Goal: Task Accomplishment & Management: Manage account settings

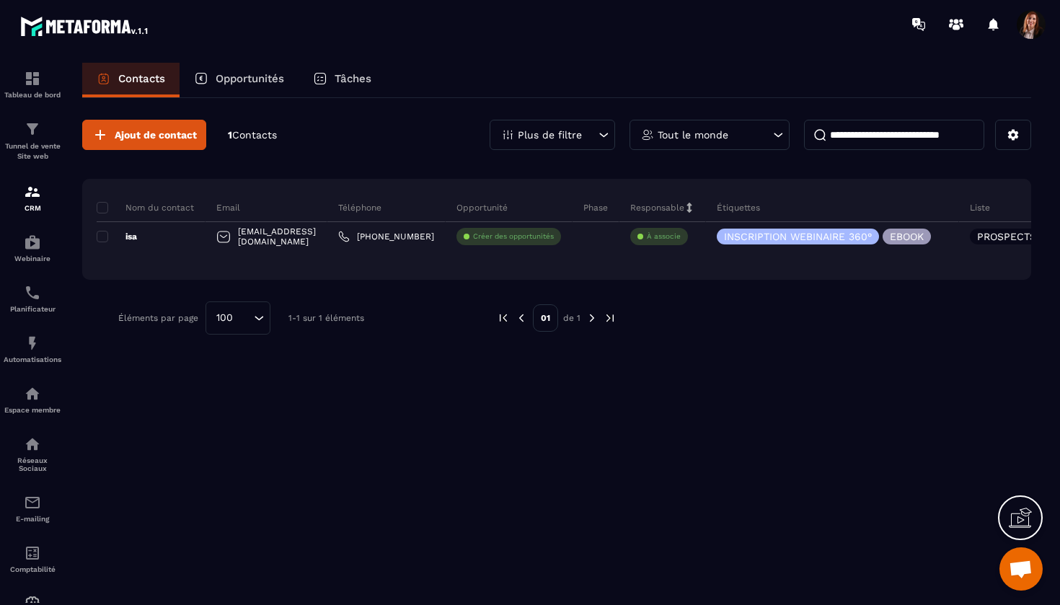
scroll to position [6512, 0]
click at [27, 337] on img at bounding box center [32, 343] width 17 height 17
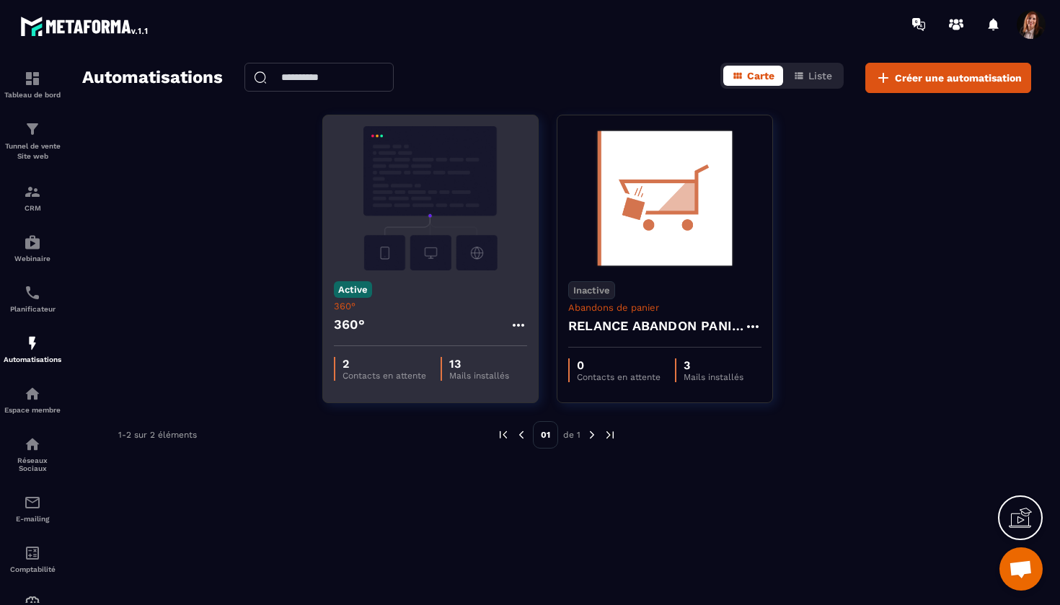
click at [421, 142] on img at bounding box center [430, 198] width 193 height 144
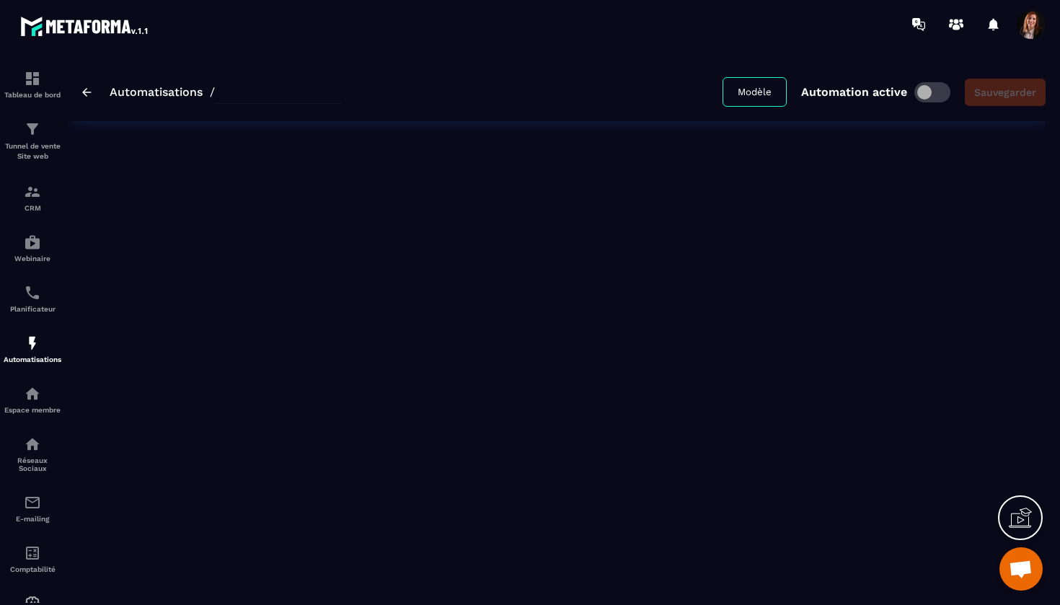
type input "****"
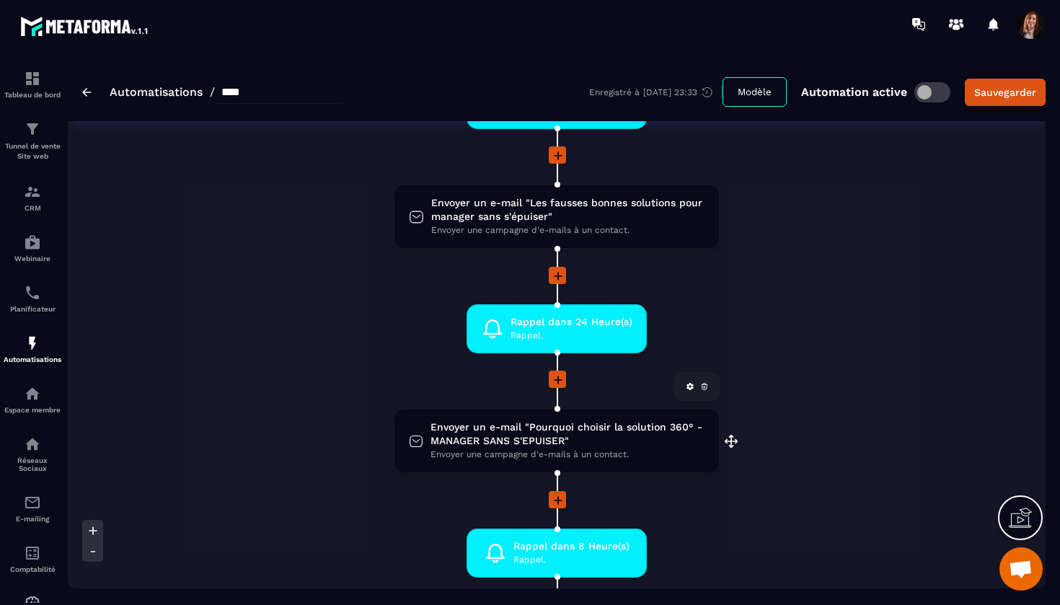
scroll to position [590, 0]
click at [491, 438] on span "Envoyer un e-mail "Pourquoi choisir la solution 360° - MANAGER SANS S'EPUISER"" at bounding box center [568, 434] width 274 height 27
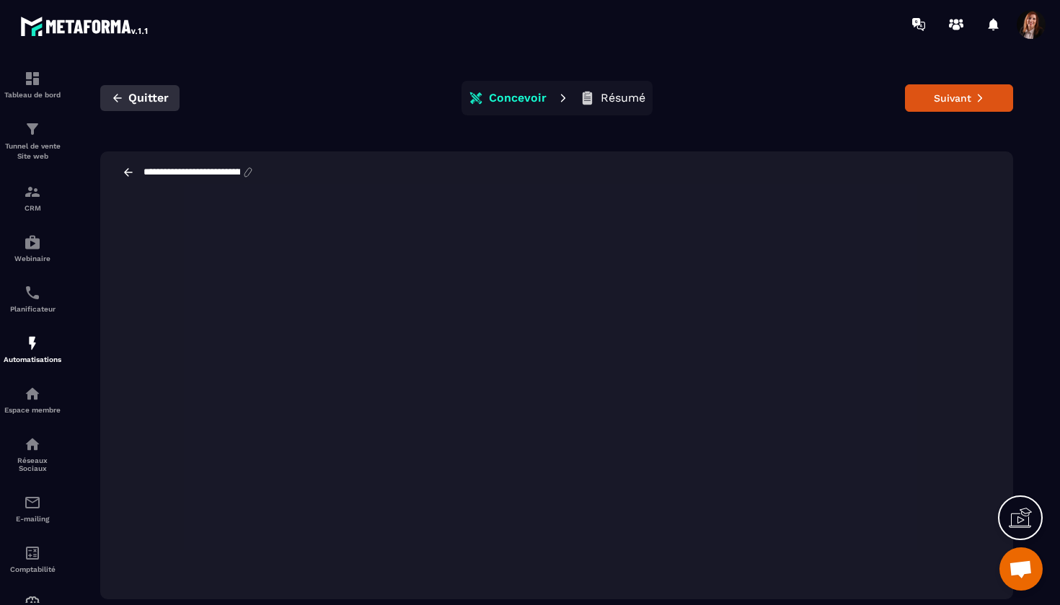
click at [128, 101] on span "Quitter" at bounding box center [148, 98] width 40 height 14
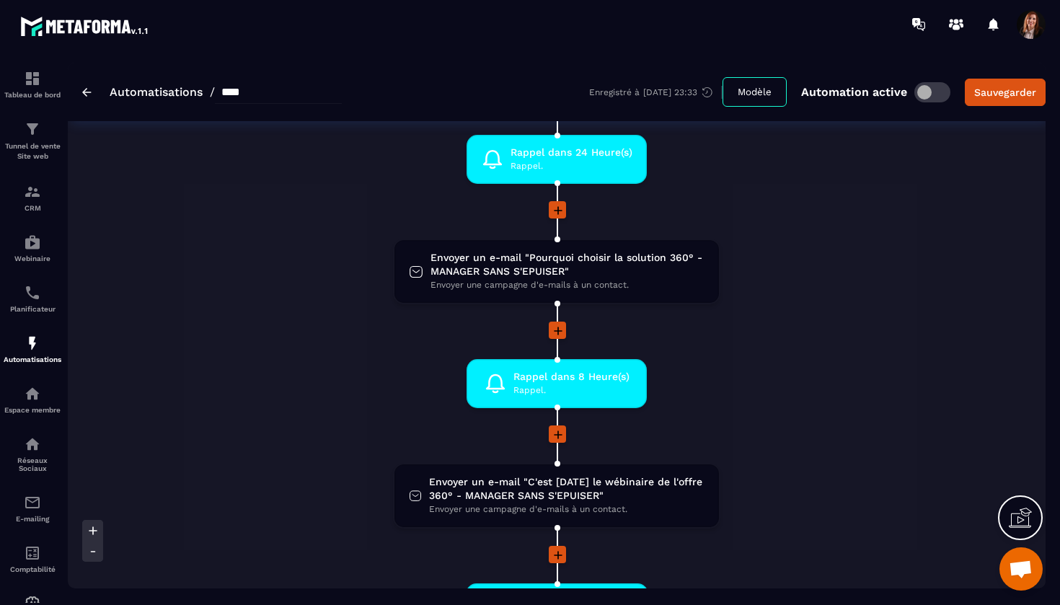
scroll to position [763, 0]
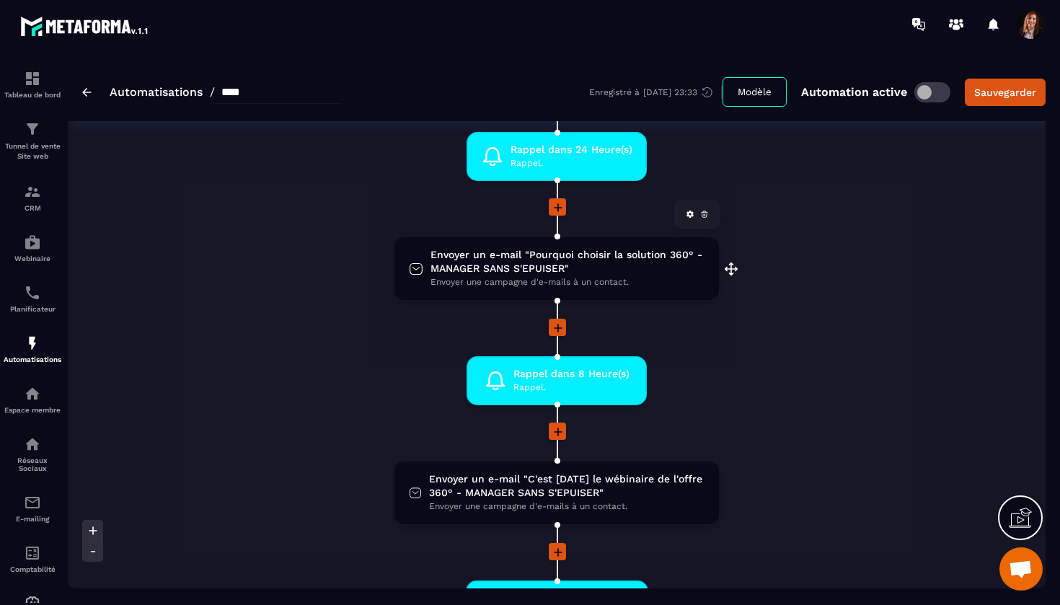
click at [516, 265] on span "Envoyer un e-mail "Pourquoi choisir la solution 360° - MANAGER SANS S'EPUISER"" at bounding box center [568, 261] width 274 height 27
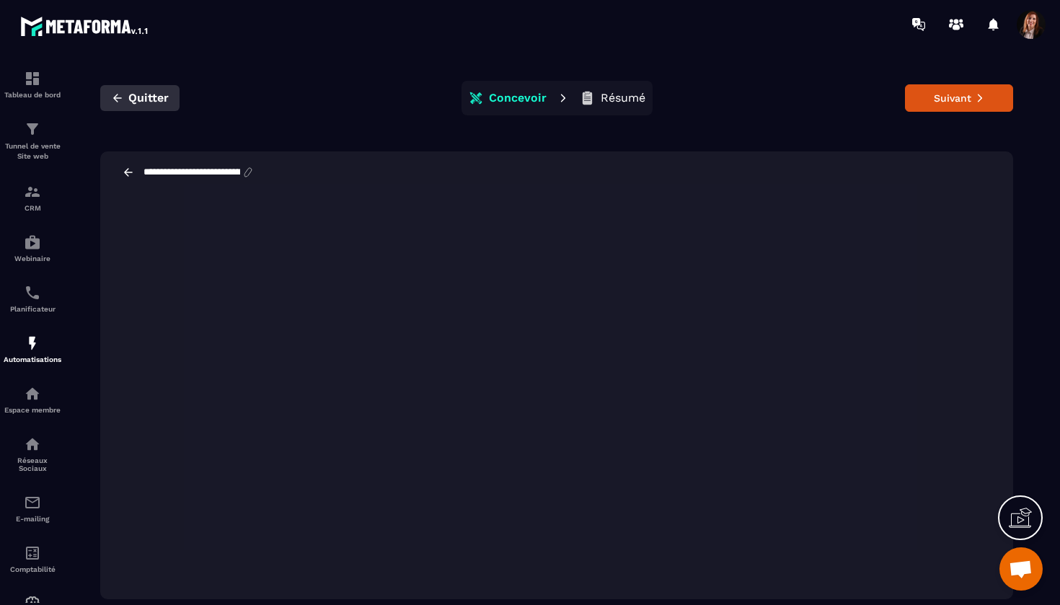
click at [147, 101] on span "Quitter" at bounding box center [148, 98] width 40 height 14
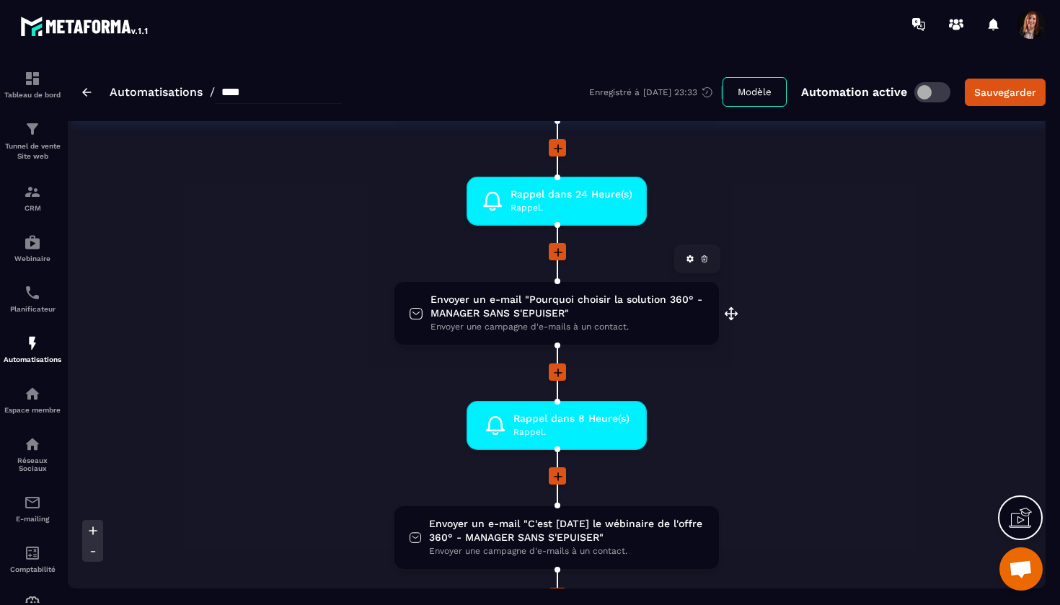
scroll to position [719, 0]
click at [493, 535] on span "Envoyer un e-mail "C'est [DATE] le wébinaire de l'offre 360° - MANAGER SANS S'E…" at bounding box center [566, 529] width 275 height 27
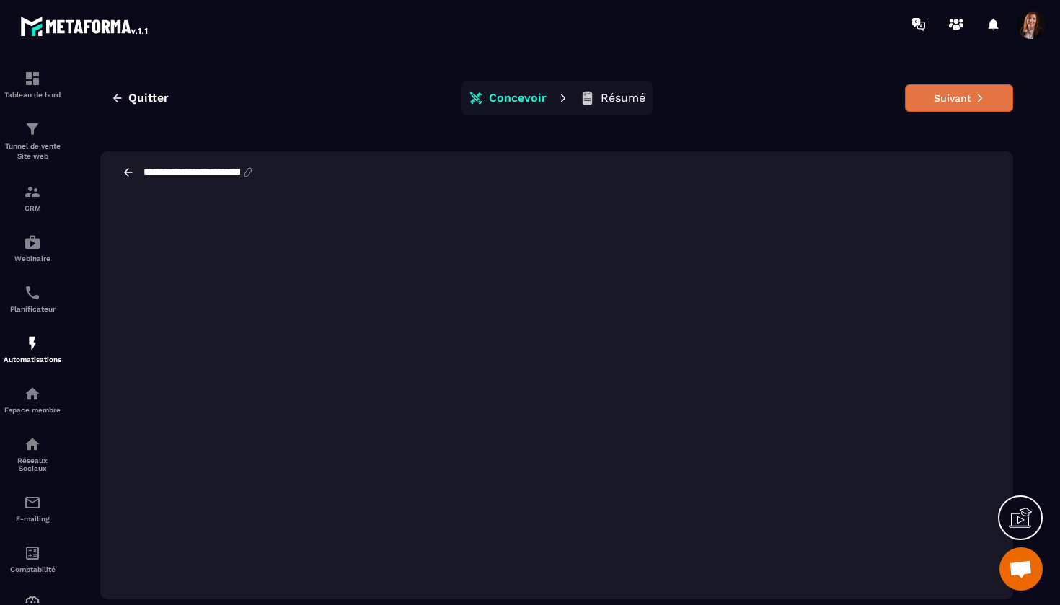
click at [948, 102] on button "Suivant" at bounding box center [959, 97] width 108 height 27
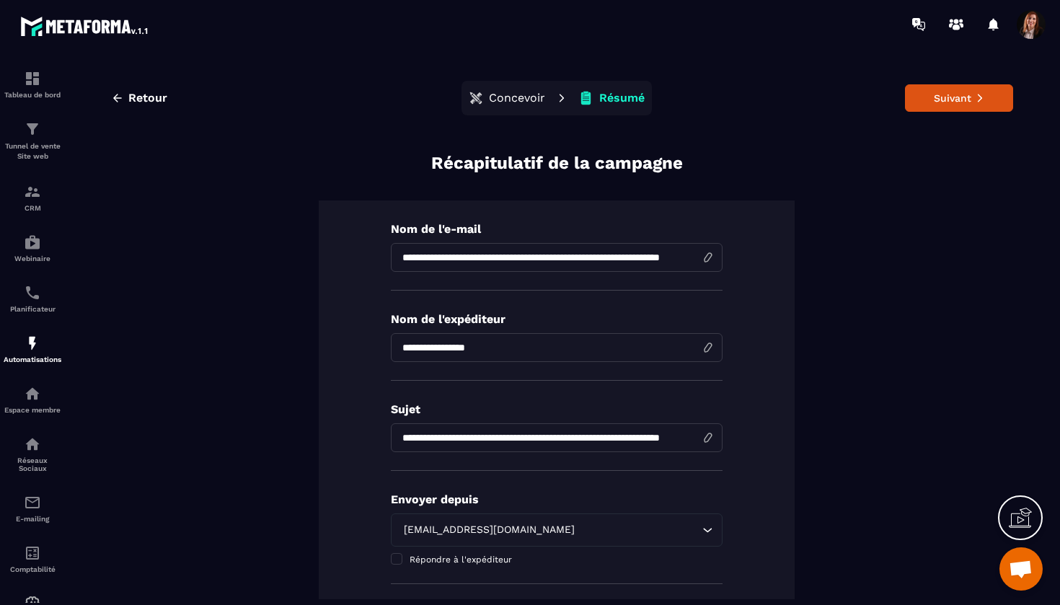
click at [948, 102] on button "Suivant" at bounding box center [959, 97] width 108 height 27
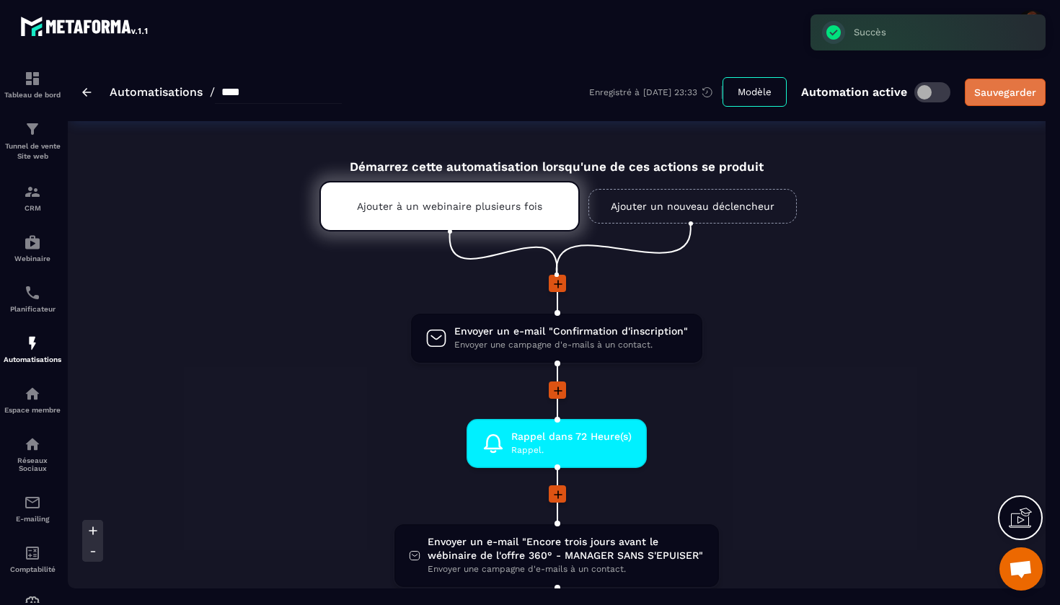
click at [997, 96] on div "Sauvegarder" at bounding box center [1005, 92] width 62 height 14
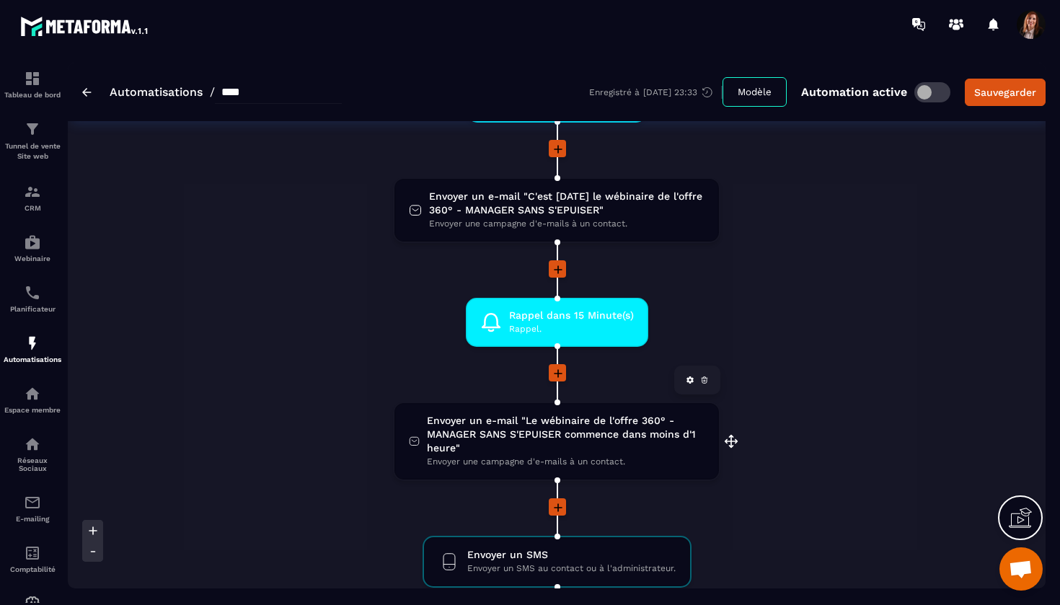
scroll to position [1013, 0]
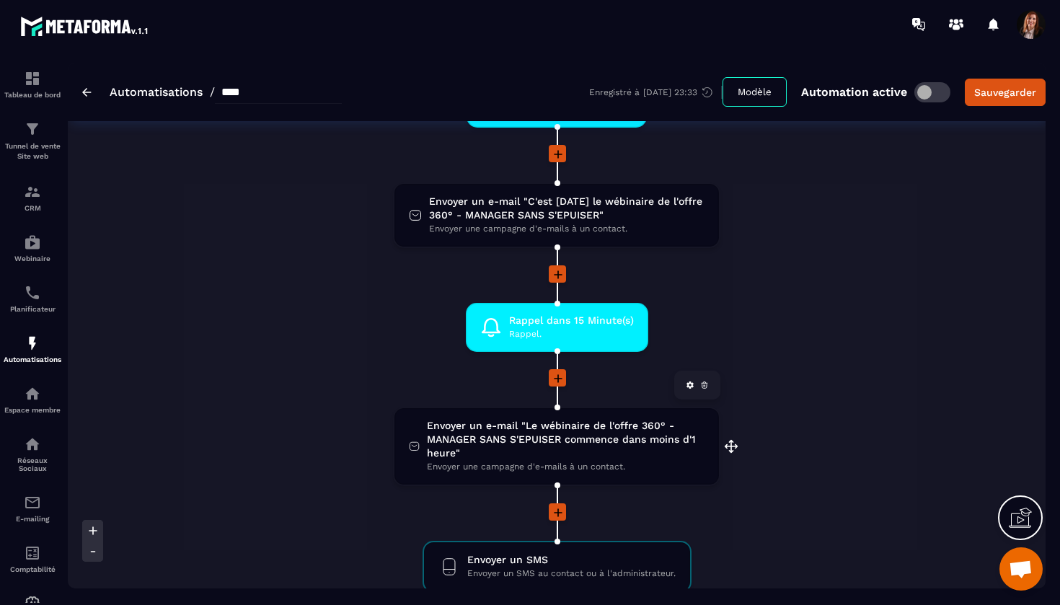
click at [547, 424] on span "Envoyer un e-mail "Le wébinaire de l'offre 360° - MANAGER SANS S'EPUISER commen…" at bounding box center [566, 439] width 278 height 41
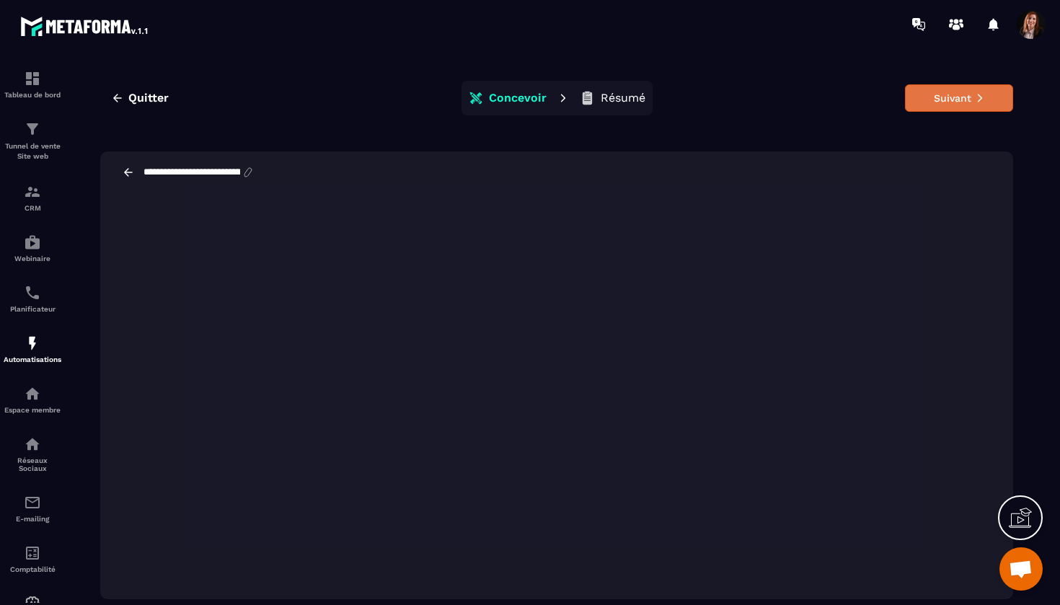
click at [939, 102] on button "Suivant" at bounding box center [959, 97] width 108 height 27
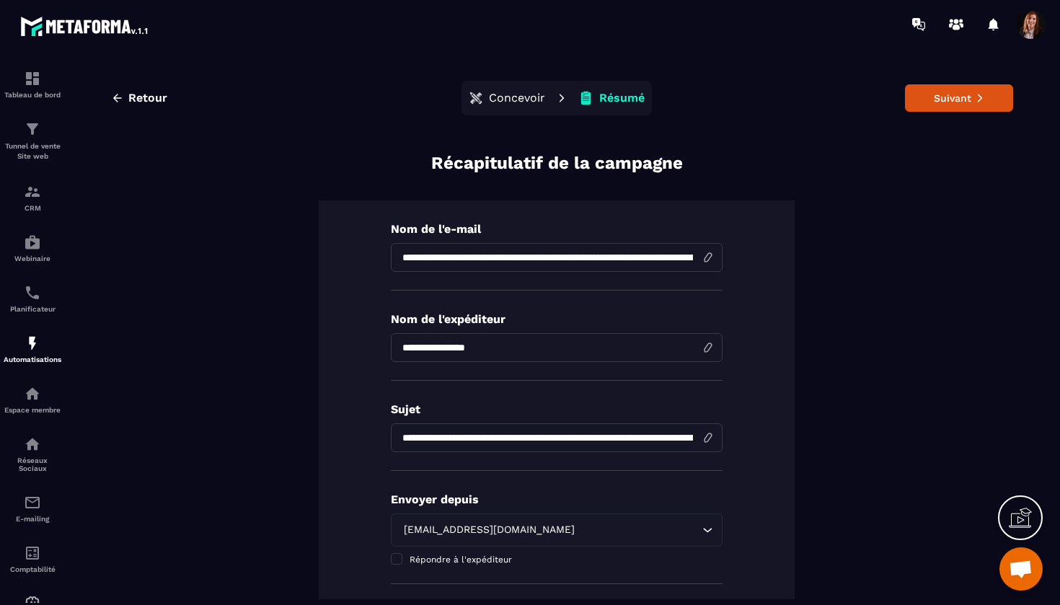
click at [939, 102] on button "Suivant" at bounding box center [959, 97] width 108 height 27
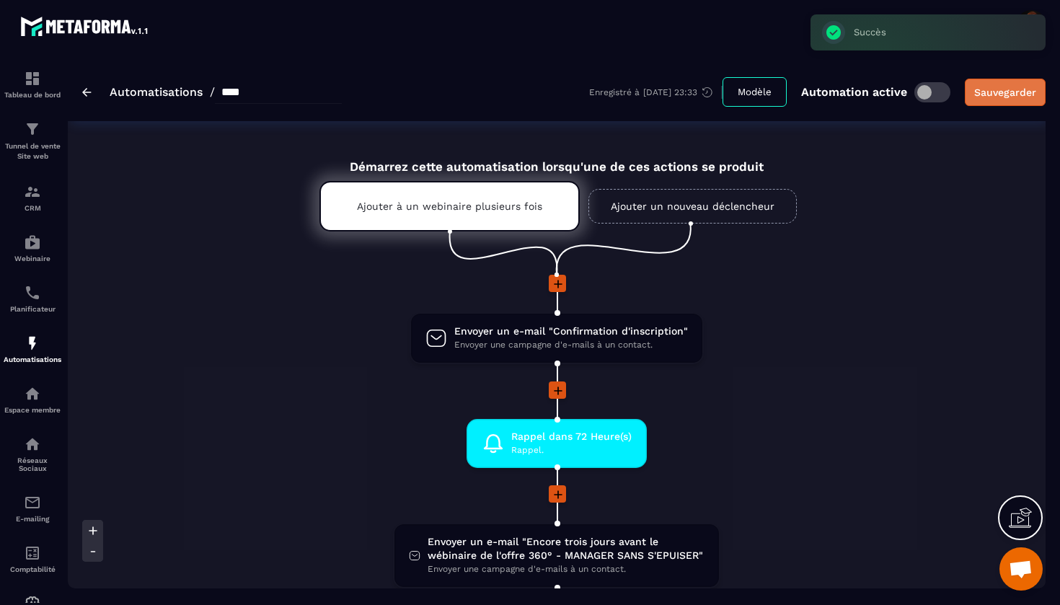
click at [1002, 93] on div "Sauvegarder" at bounding box center [1005, 92] width 62 height 14
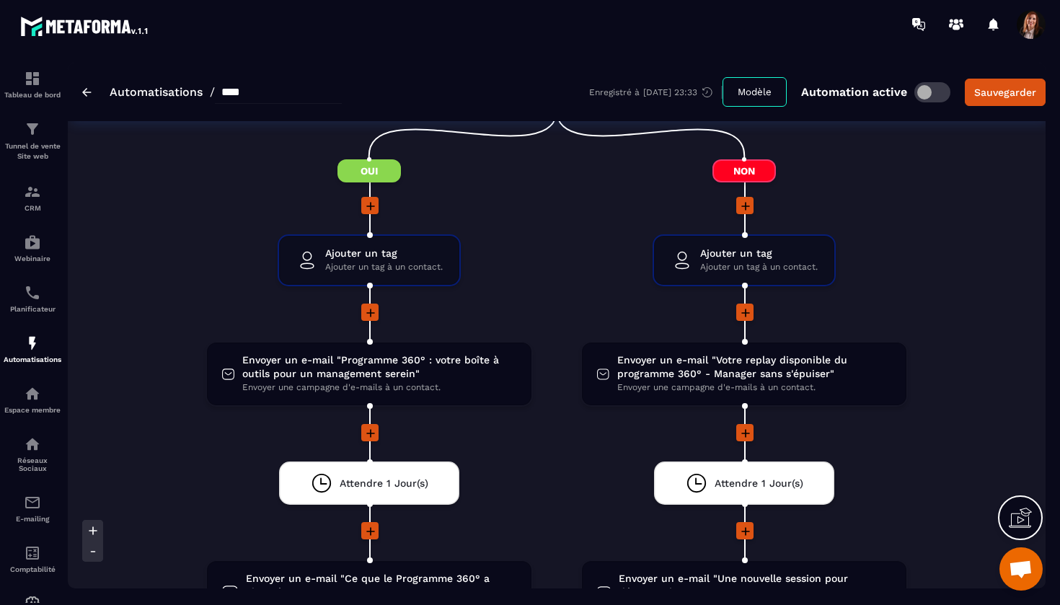
scroll to position [1755, 0]
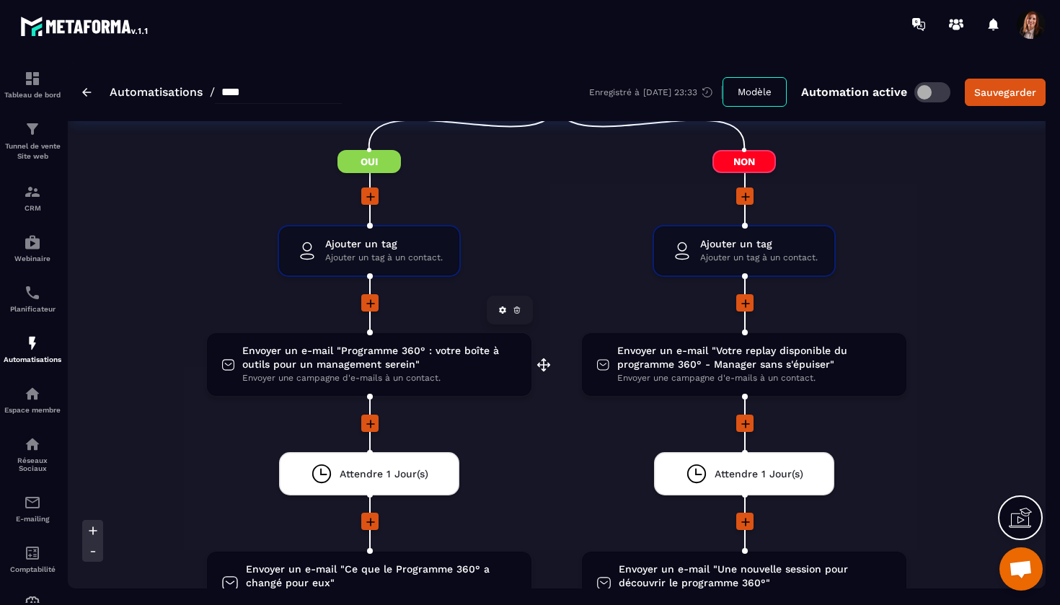
click at [353, 359] on span "Envoyer un e-mail "Programme 360° : votre boîte à outils pour un management ser…" at bounding box center [379, 357] width 275 height 27
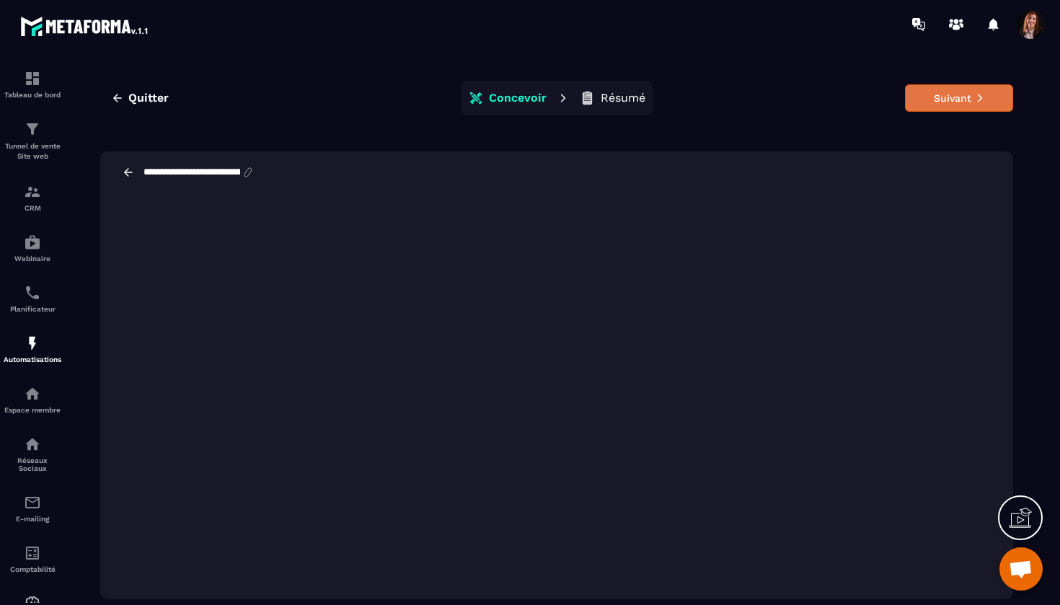
click at [952, 103] on button "Suivant" at bounding box center [959, 97] width 108 height 27
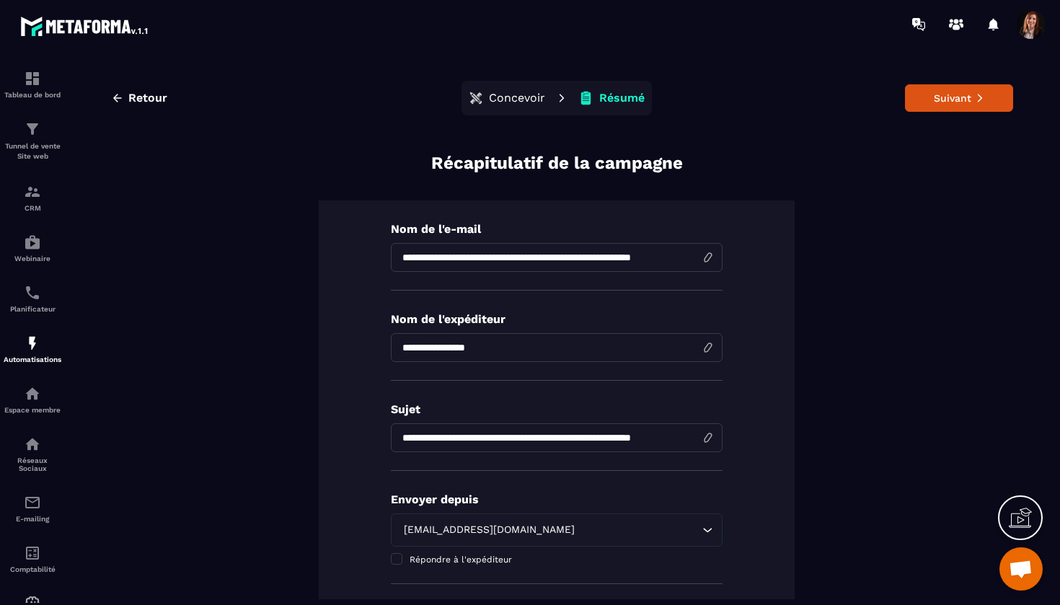
click at [952, 103] on button "Suivant" at bounding box center [959, 97] width 108 height 27
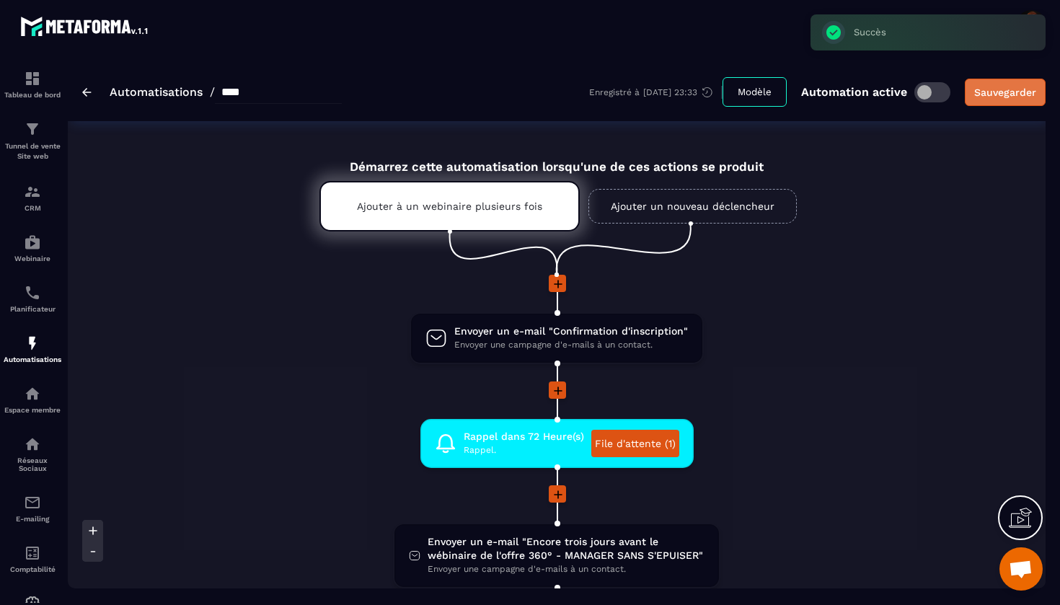
click at [999, 92] on div "Sauvegarder" at bounding box center [1005, 92] width 62 height 14
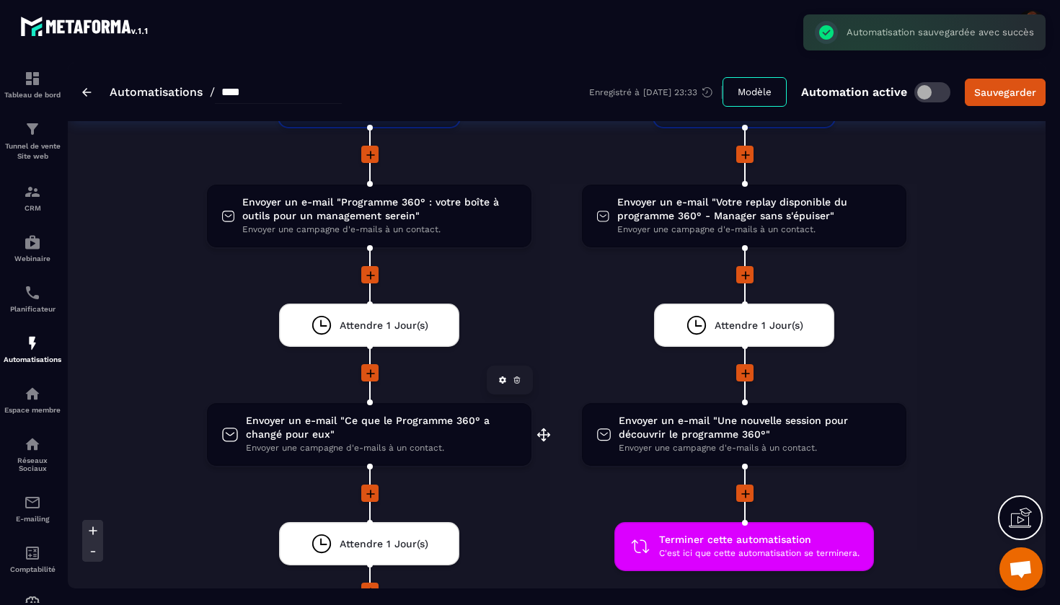
scroll to position [1917, 0]
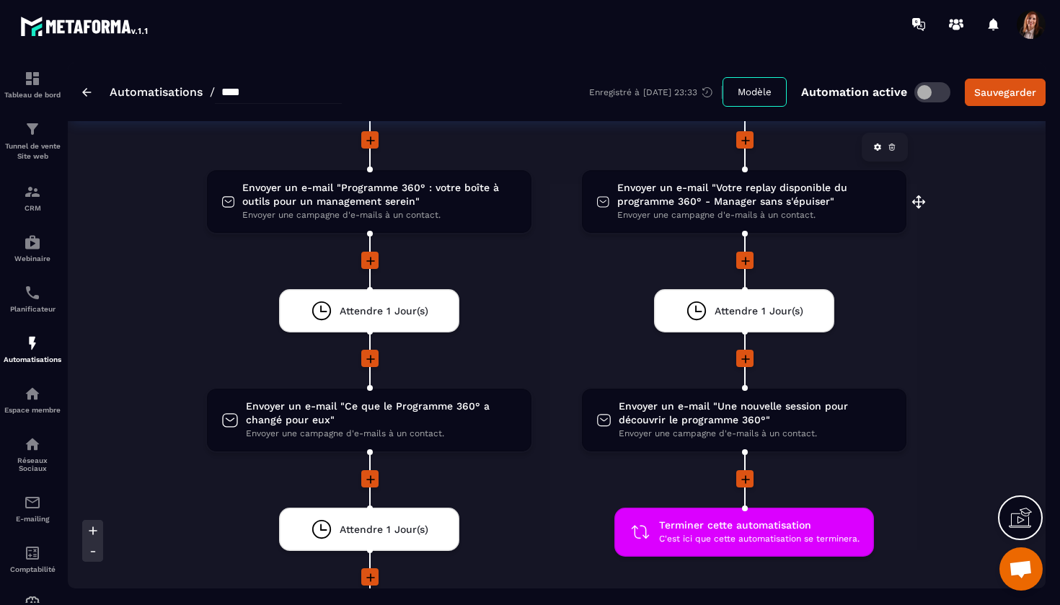
click at [684, 199] on span "Envoyer un e-mail "Votre replay disponible du programme 360° - Manager sans s'é…" at bounding box center [754, 194] width 275 height 27
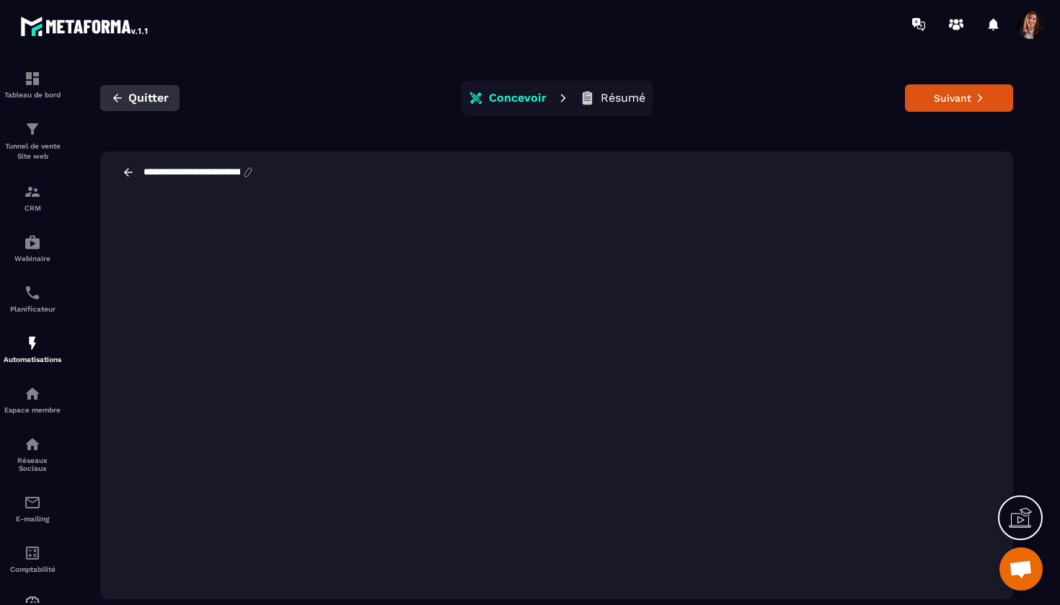
click at [142, 98] on span "Quitter" at bounding box center [148, 98] width 40 height 14
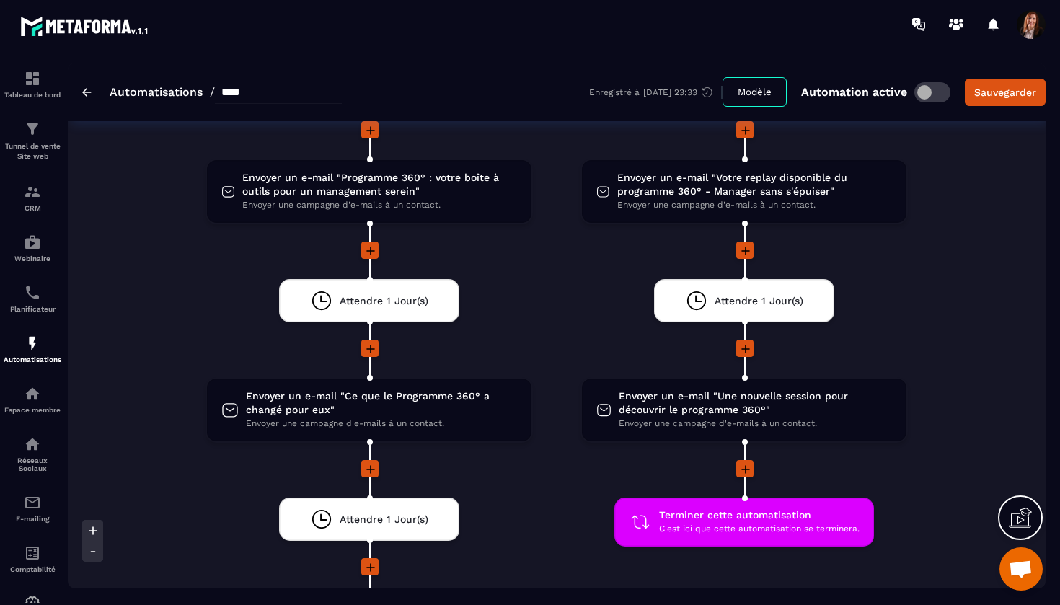
scroll to position [1964, 0]
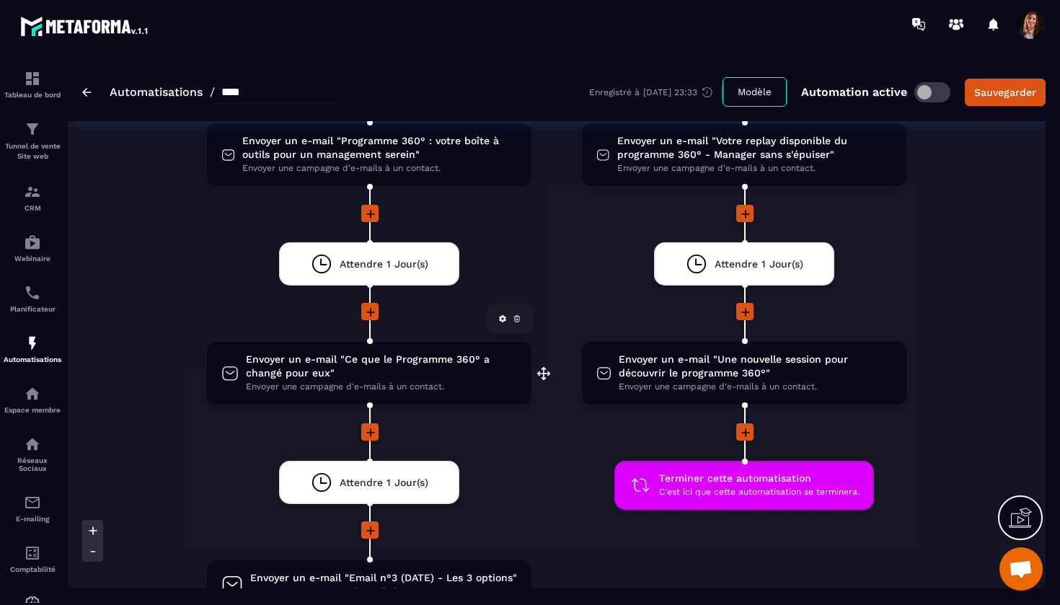
click at [421, 380] on span "Envoyer une campagne d'e-mails à un contact." at bounding box center [381, 387] width 271 height 14
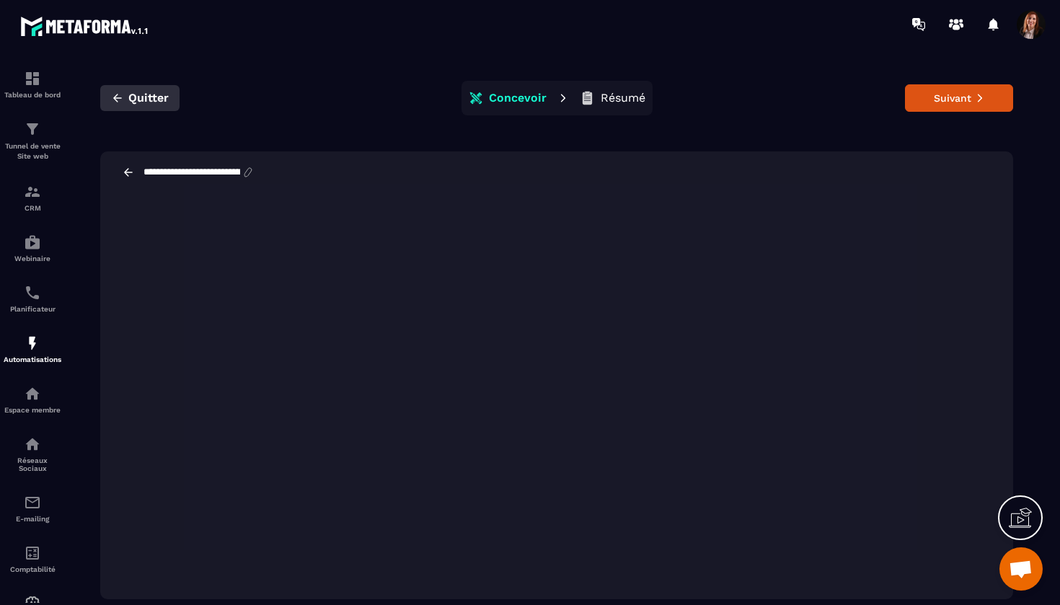
click at [123, 94] on icon "button" at bounding box center [117, 98] width 13 height 13
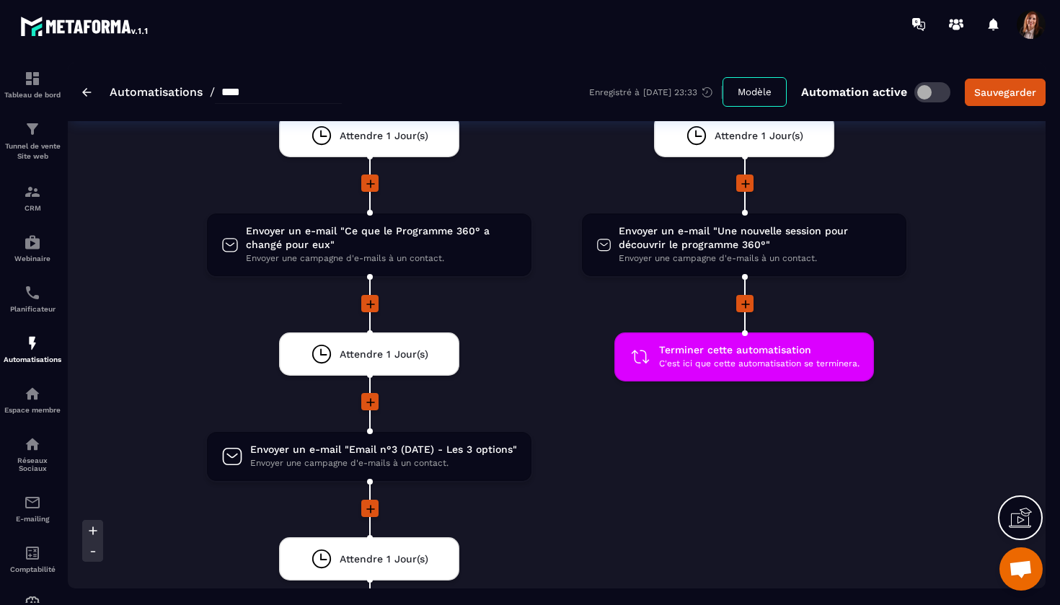
scroll to position [2086, 0]
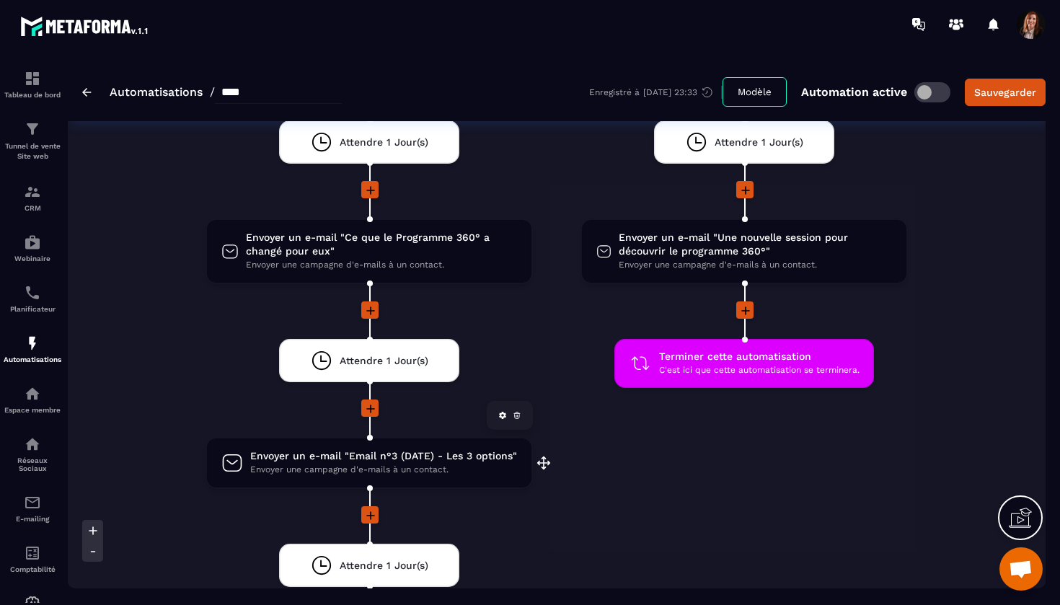
click at [441, 456] on span "Envoyer un e-mail "Email n°3 (DATE) - Les 3 options"" at bounding box center [383, 456] width 267 height 14
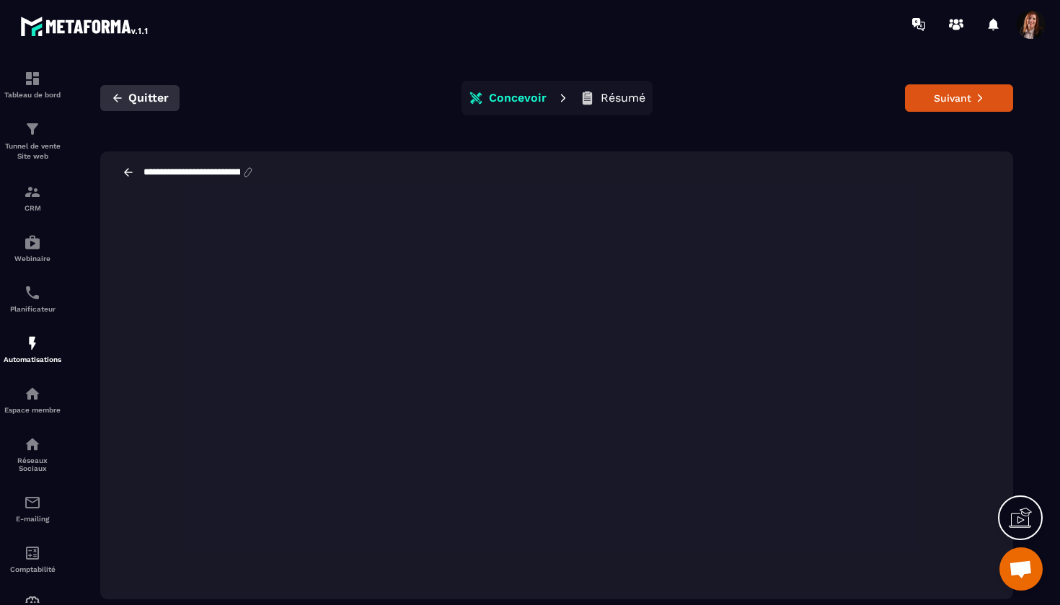
click at [134, 100] on span "Quitter" at bounding box center [148, 98] width 40 height 14
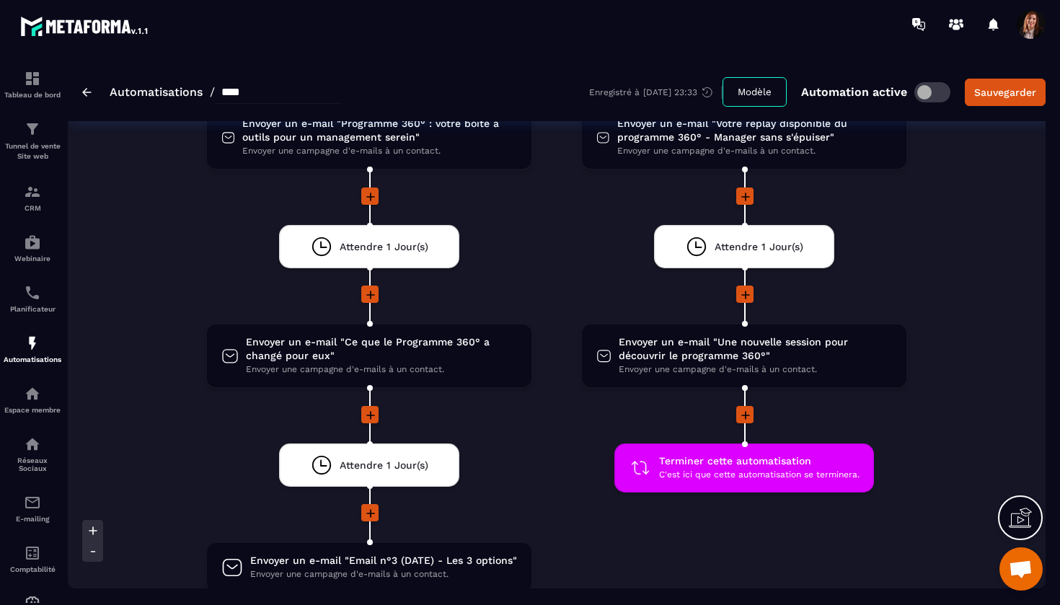
scroll to position [1978, 0]
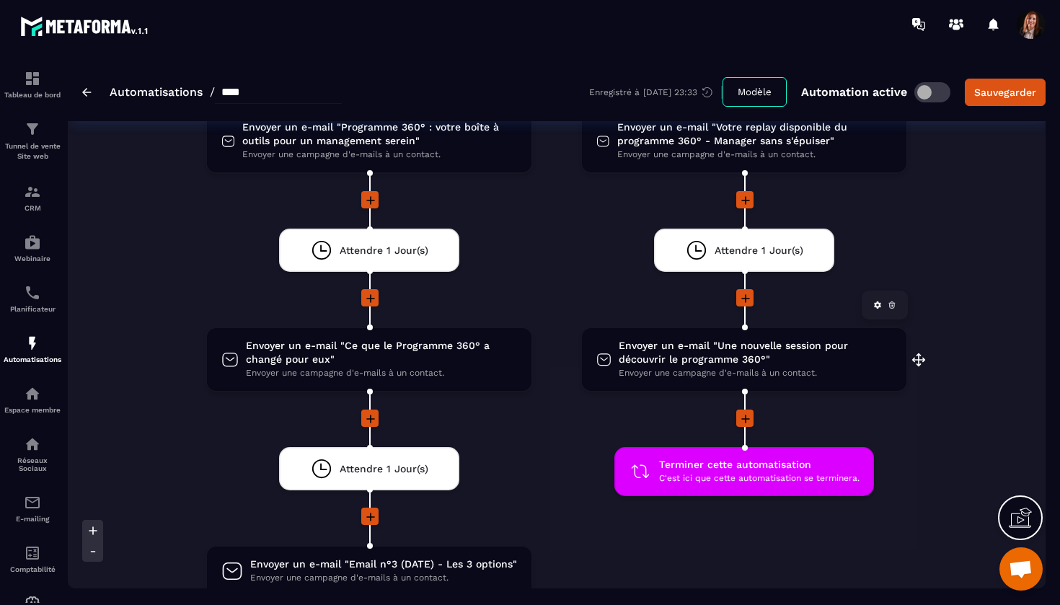
click at [674, 352] on span "Envoyer un e-mail "Une nouvelle session pour découvrir le programme 360°"" at bounding box center [755, 352] width 273 height 27
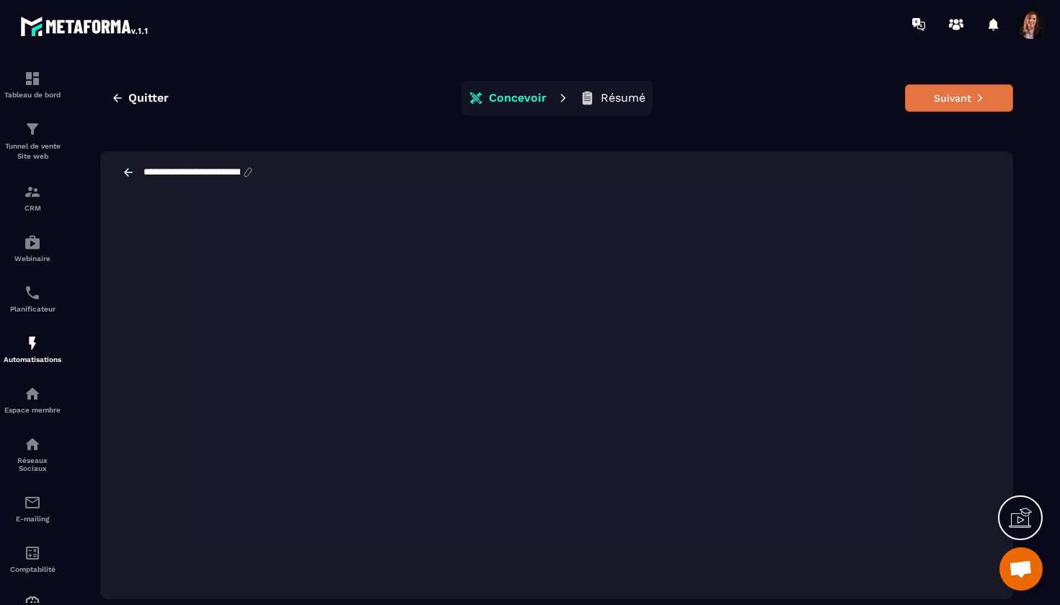
click at [956, 97] on button "Suivant" at bounding box center [959, 97] width 108 height 27
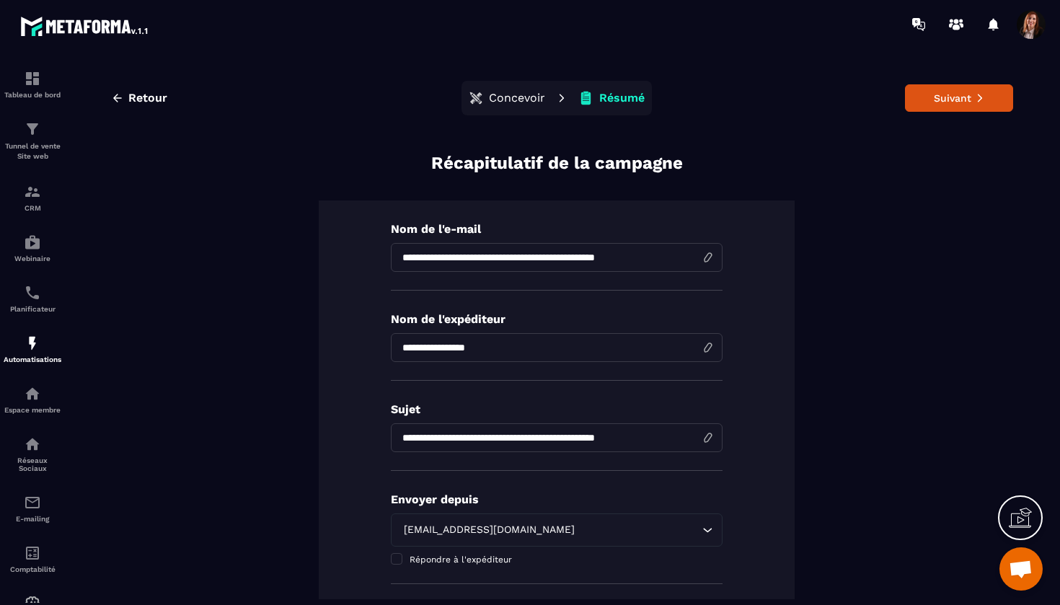
click at [956, 97] on button "Suivant" at bounding box center [959, 97] width 108 height 27
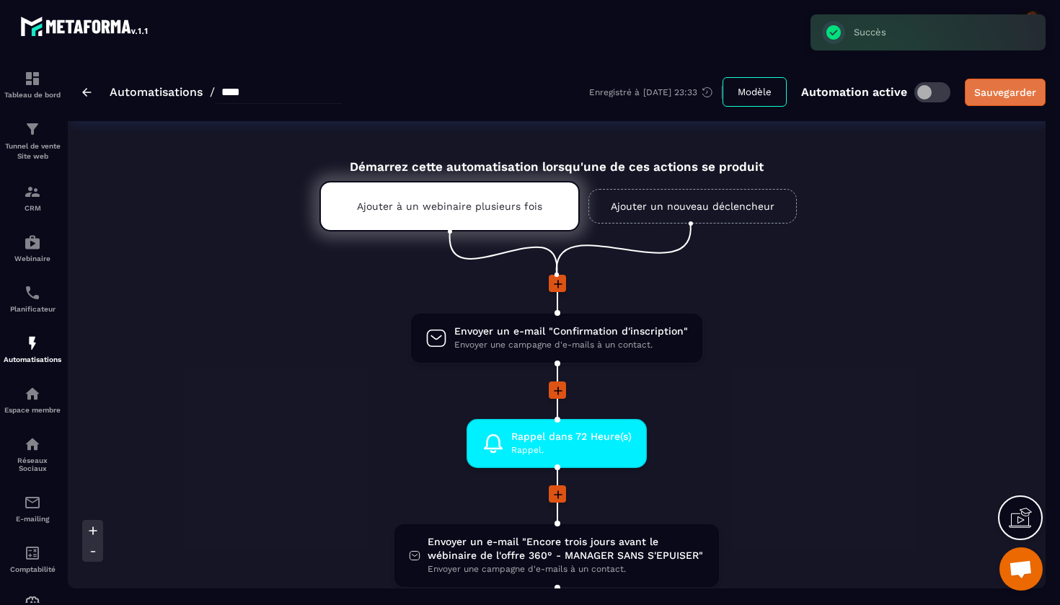
click at [999, 87] on div "Sauvegarder" at bounding box center [1005, 92] width 62 height 14
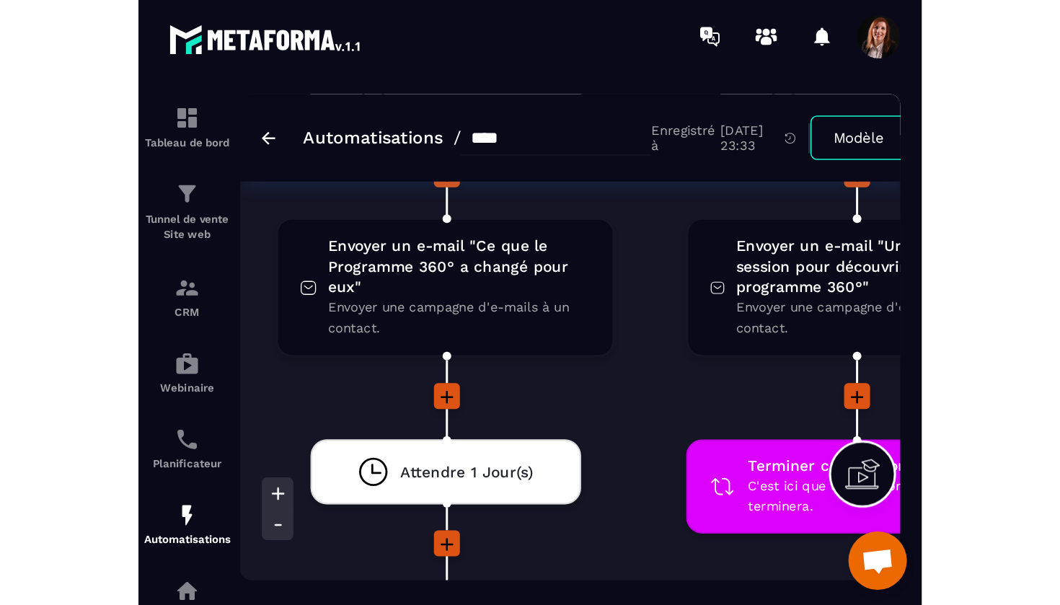
scroll to position [5315, 0]
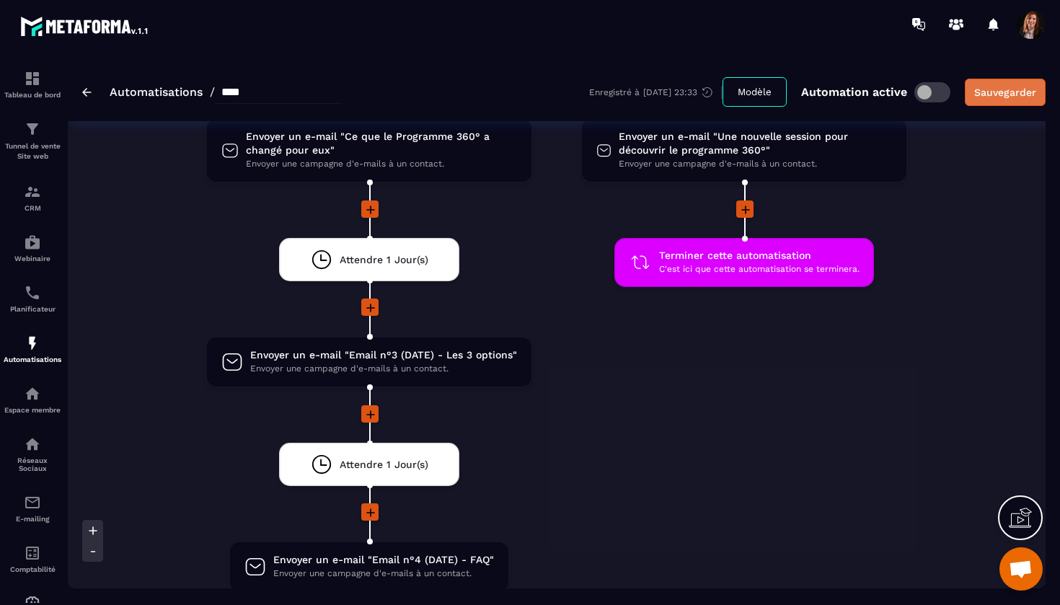
click at [1008, 88] on div "Sauvegarder" at bounding box center [1005, 92] width 62 height 14
